Goal: Navigation & Orientation: Go to known website

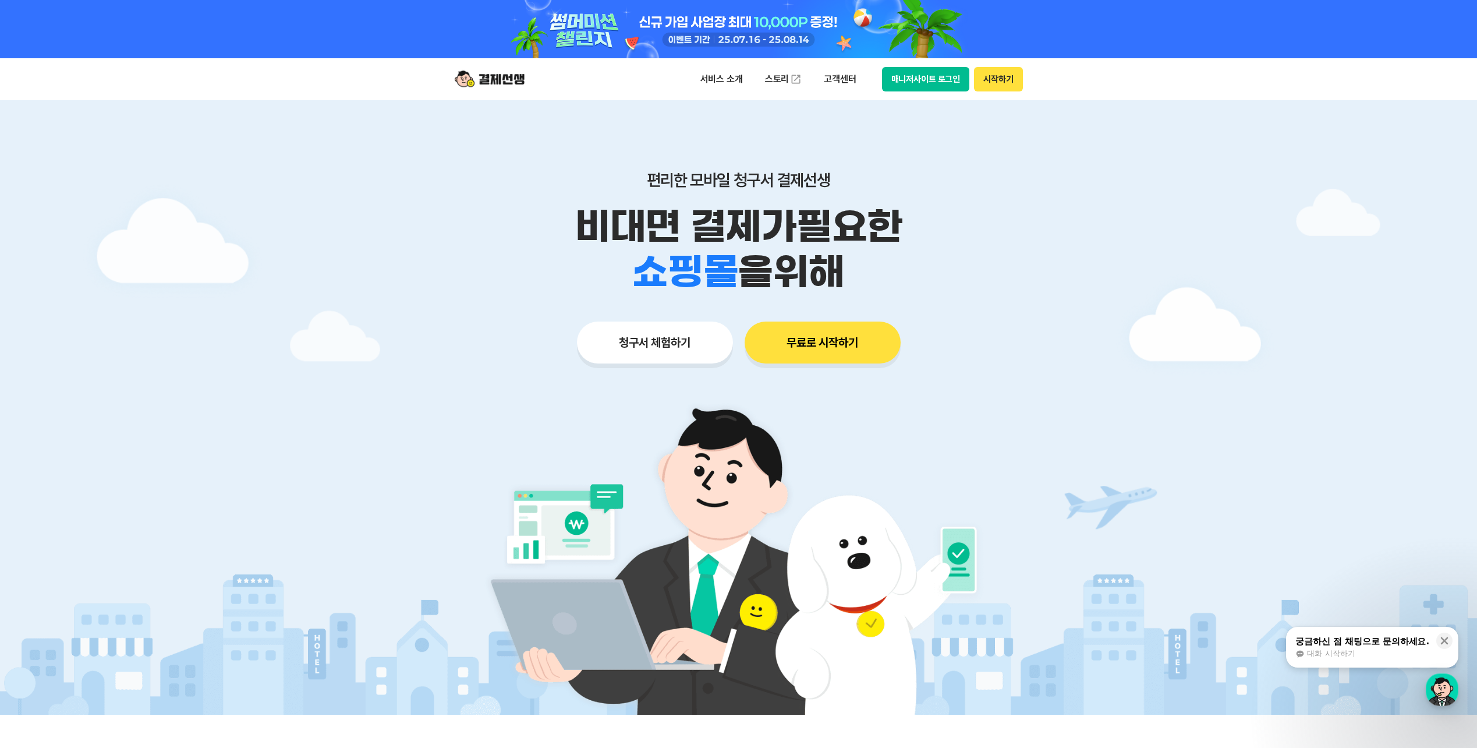
drag, startPoint x: 14, startPoint y: 0, endPoint x: 337, endPoint y: 56, distance: 328.1
click at [337, 56] on div at bounding box center [738, 29] width 1477 height 58
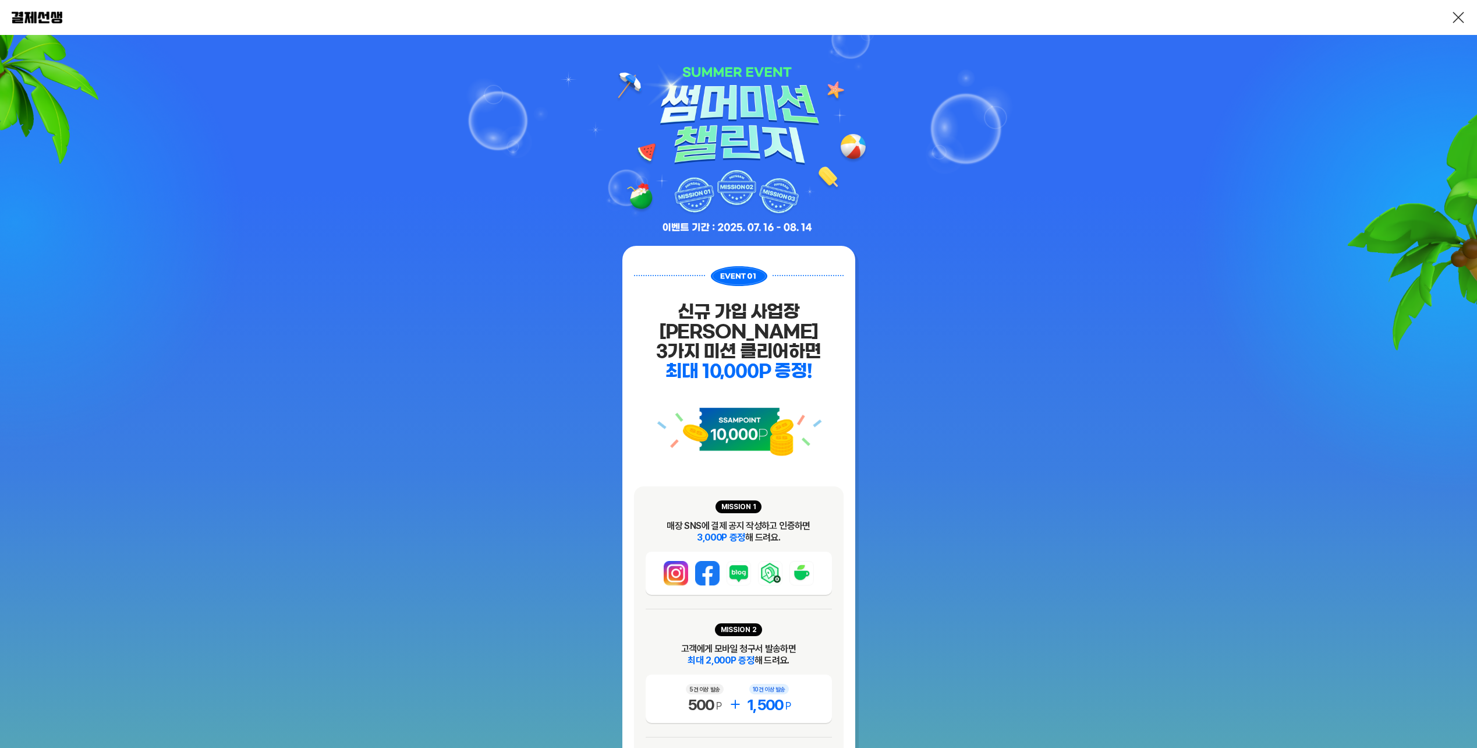
click at [1452, 17] on link at bounding box center [1459, 17] width 14 height 14
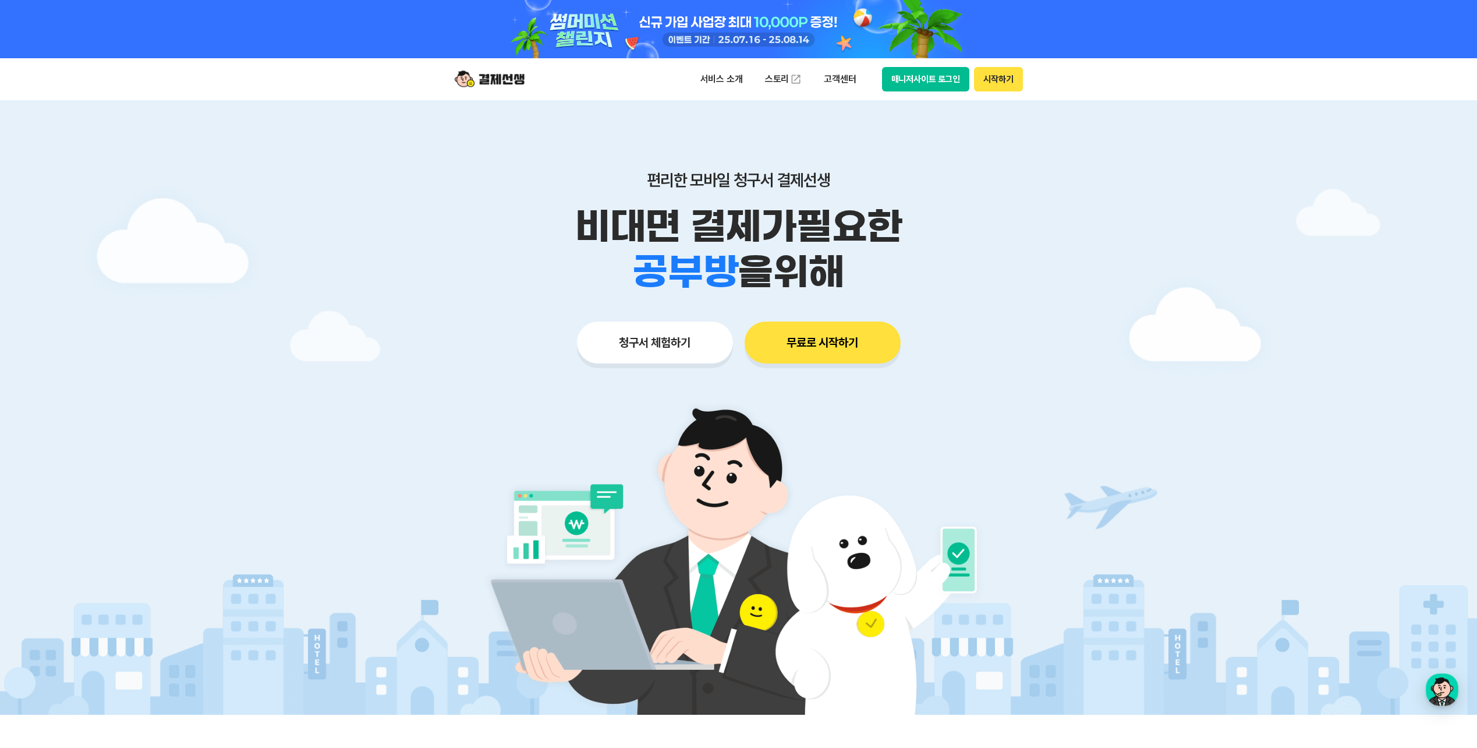
click at [909, 81] on button "매니저사이트 로그인" at bounding box center [926, 79] width 88 height 24
